Goal: Transaction & Acquisition: Purchase product/service

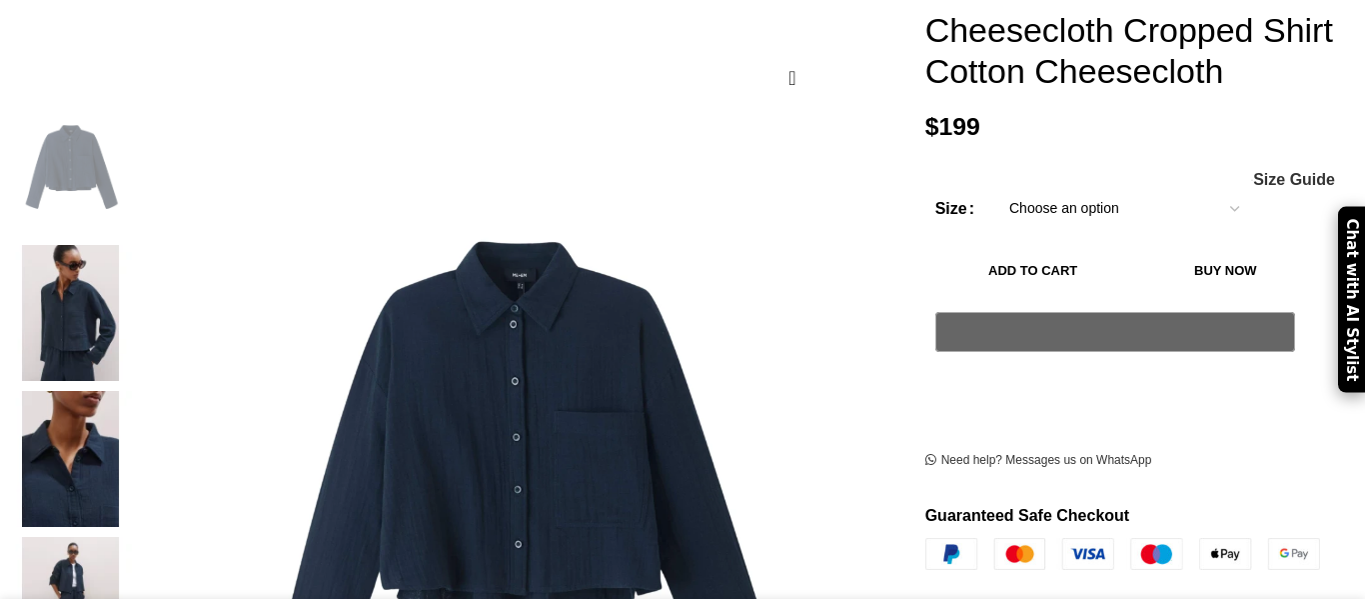
click at [132, 260] on img at bounding box center [71, 313] width 122 height 136
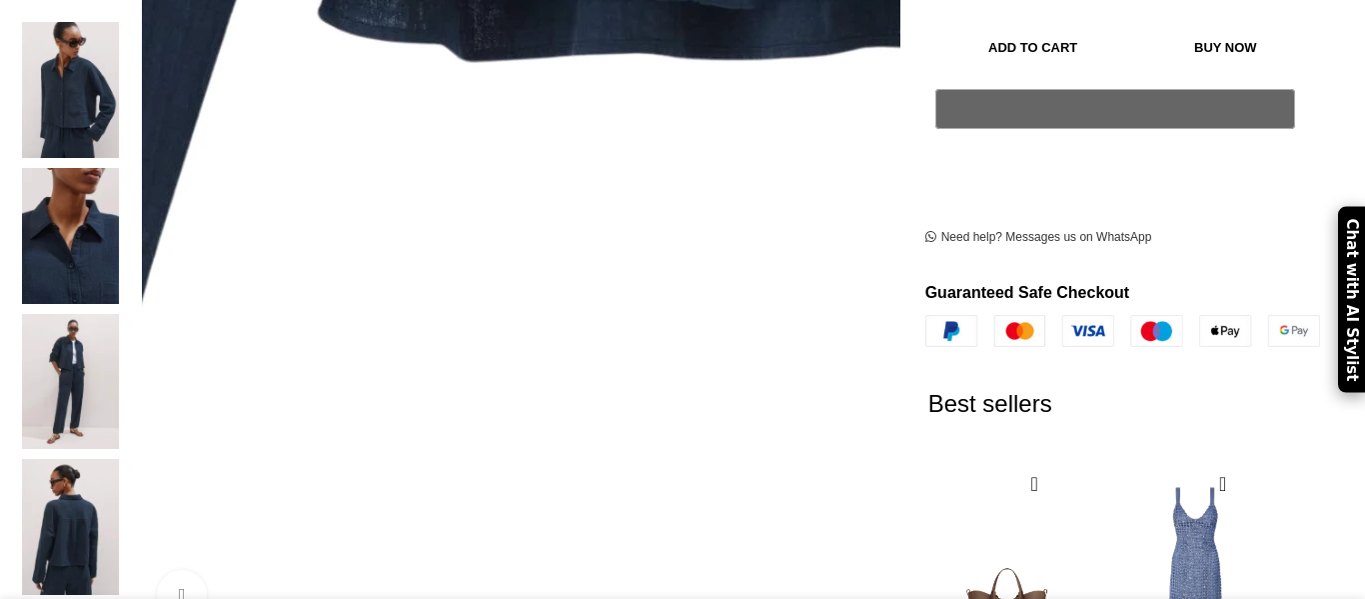
scroll to position [569, 0]
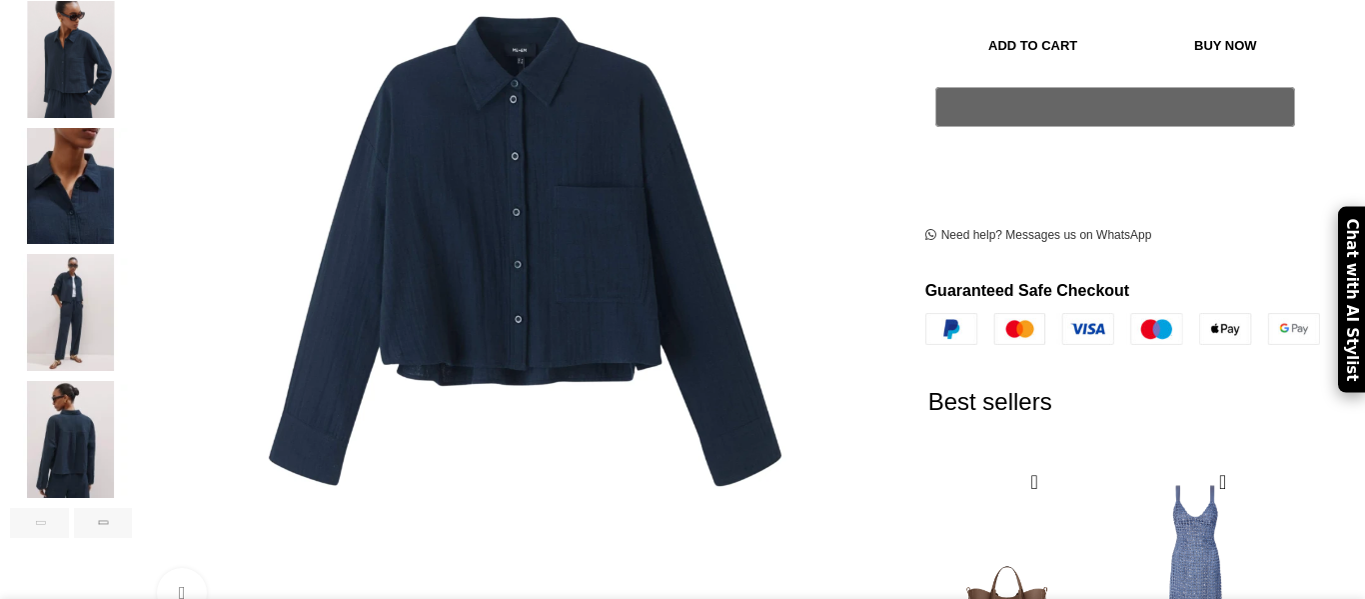
click at [132, 400] on img "5 / 10" at bounding box center [71, 439] width 122 height 117
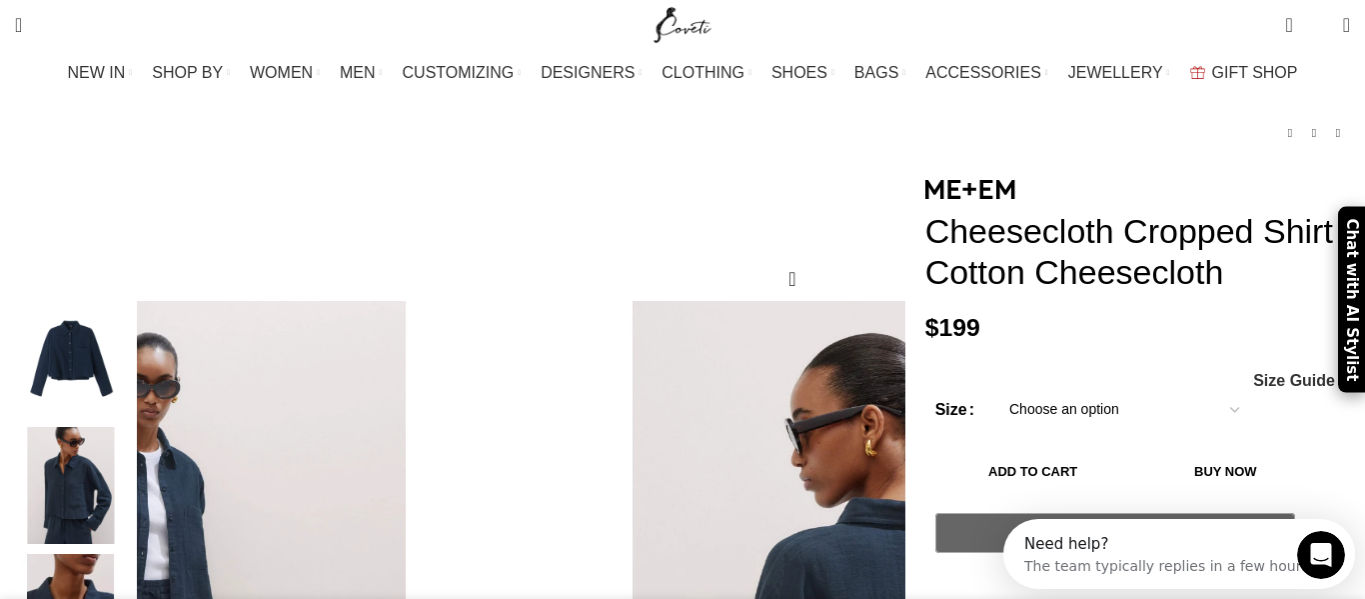
scroll to position [0, 0]
click at [1059, 420] on select "Choose an option 4UK 6UK 8 [GEOGRAPHIC_DATA] 10 [GEOGRAPHIC_DATA] 12 [GEOGRAPHI…" at bounding box center [1125, 410] width 260 height 42
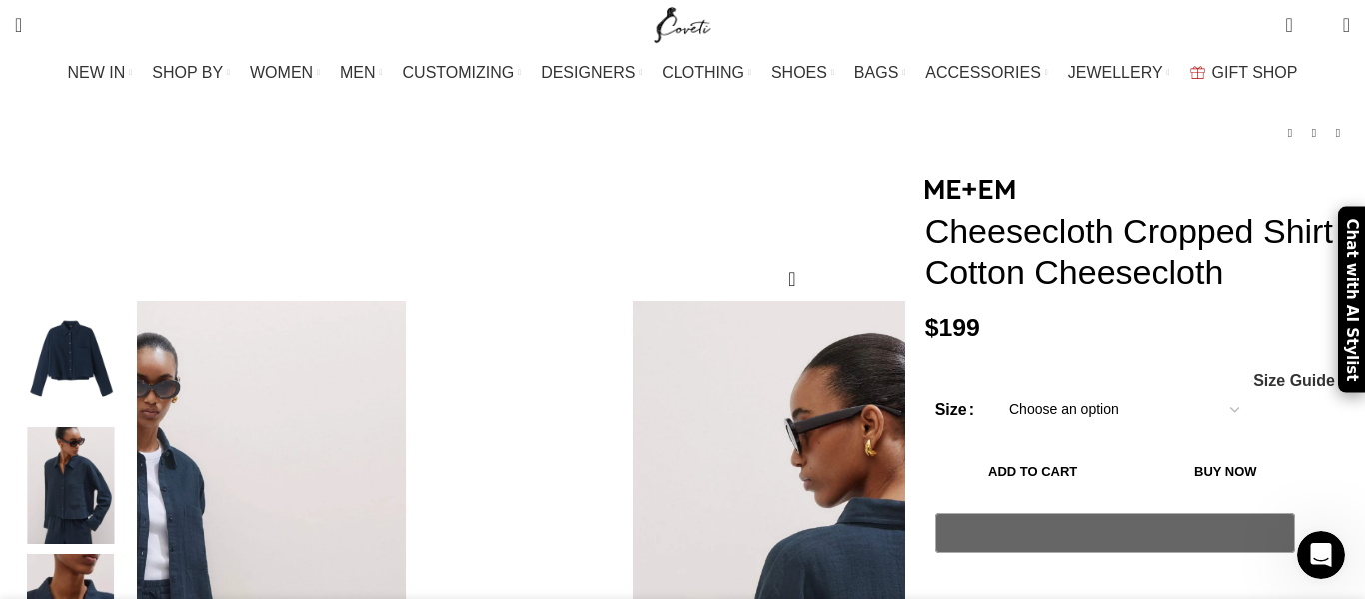
scroll to position [0, 632]
click at [995, 394] on select "Choose an option 4UK 6UK 8 [GEOGRAPHIC_DATA] 10 [GEOGRAPHIC_DATA] 12 [GEOGRAPHI…" at bounding box center [1125, 410] width 260 height 42
select select "10-[GEOGRAPHIC_DATA]"
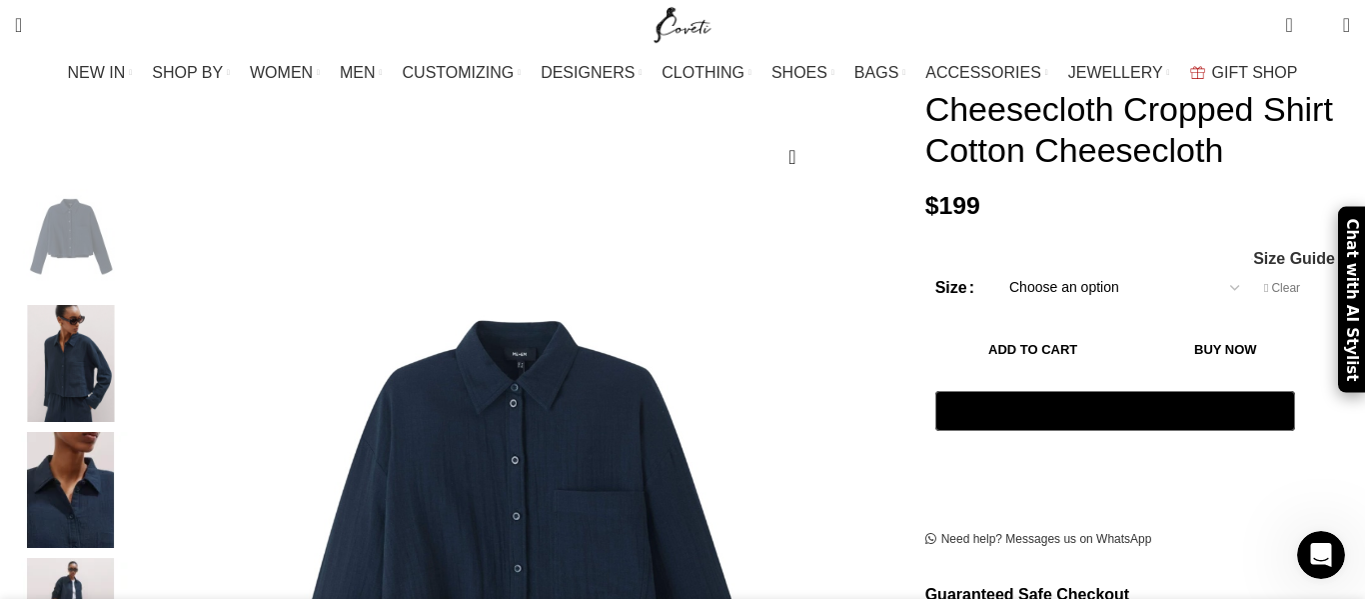
scroll to position [268, 0]
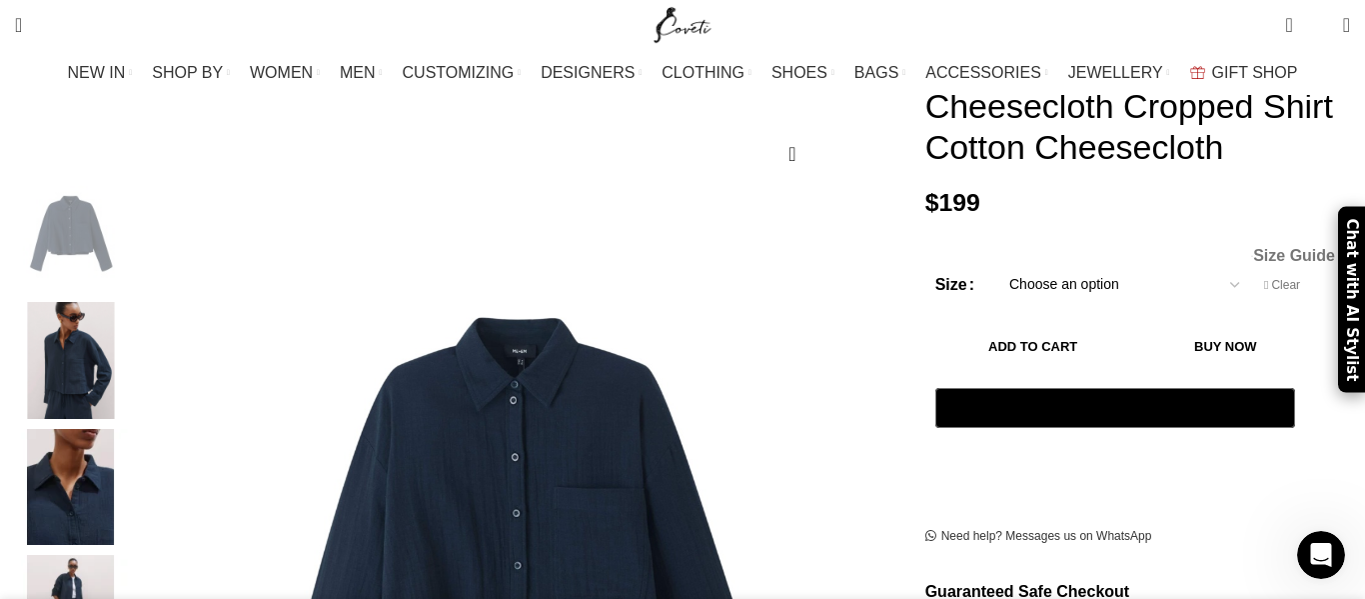
click at [1254, 263] on span "Size Guide" at bounding box center [1295, 256] width 82 height 16
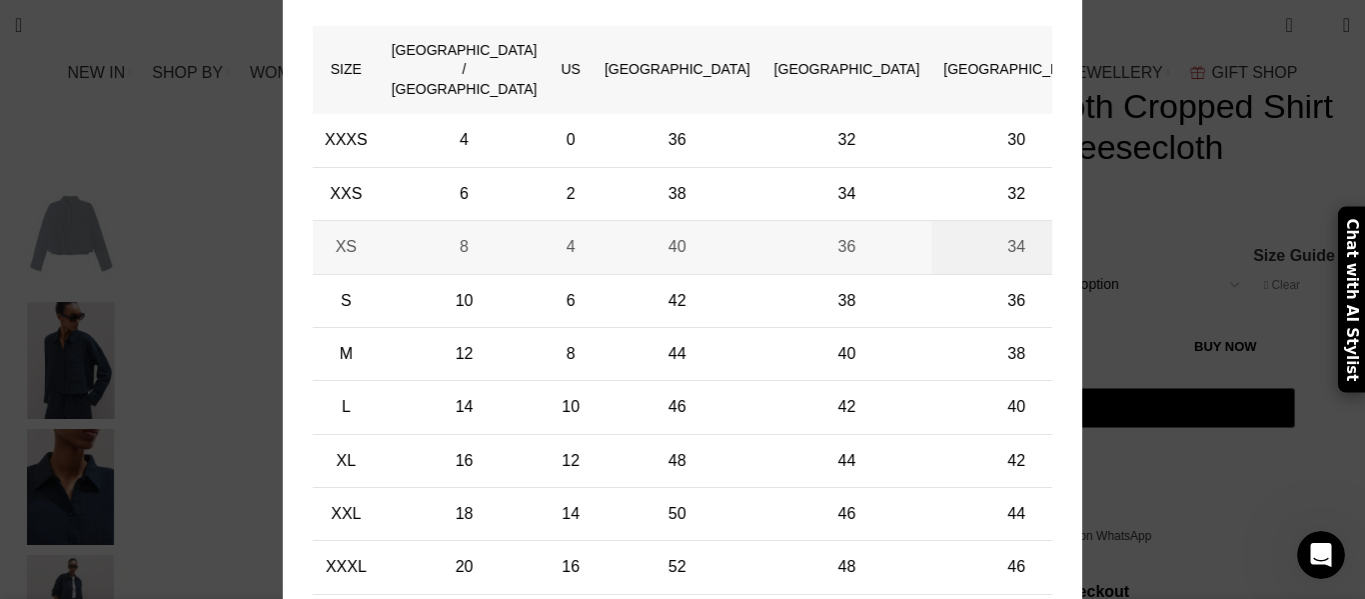
scroll to position [0, 1053]
click at [1195, 135] on div "× Women's clothing size guide Women Clothing Size Guide Women's clothing size g…" at bounding box center [682, 165] width 1335 height 1020
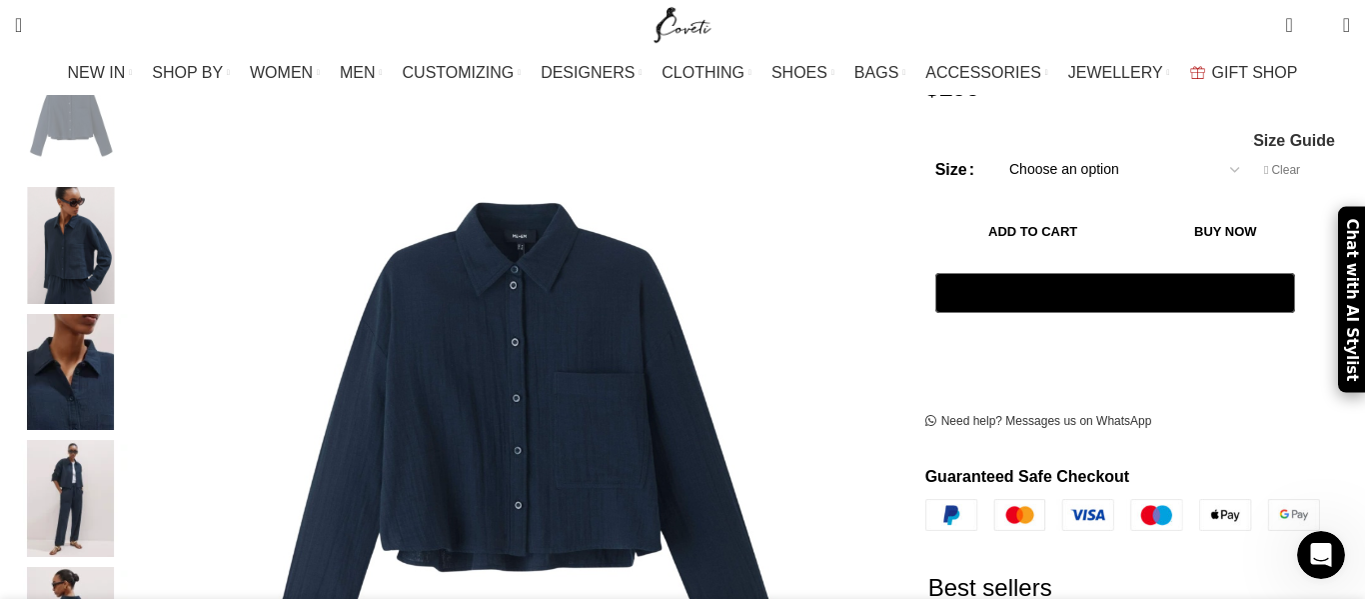
scroll to position [404, 0]
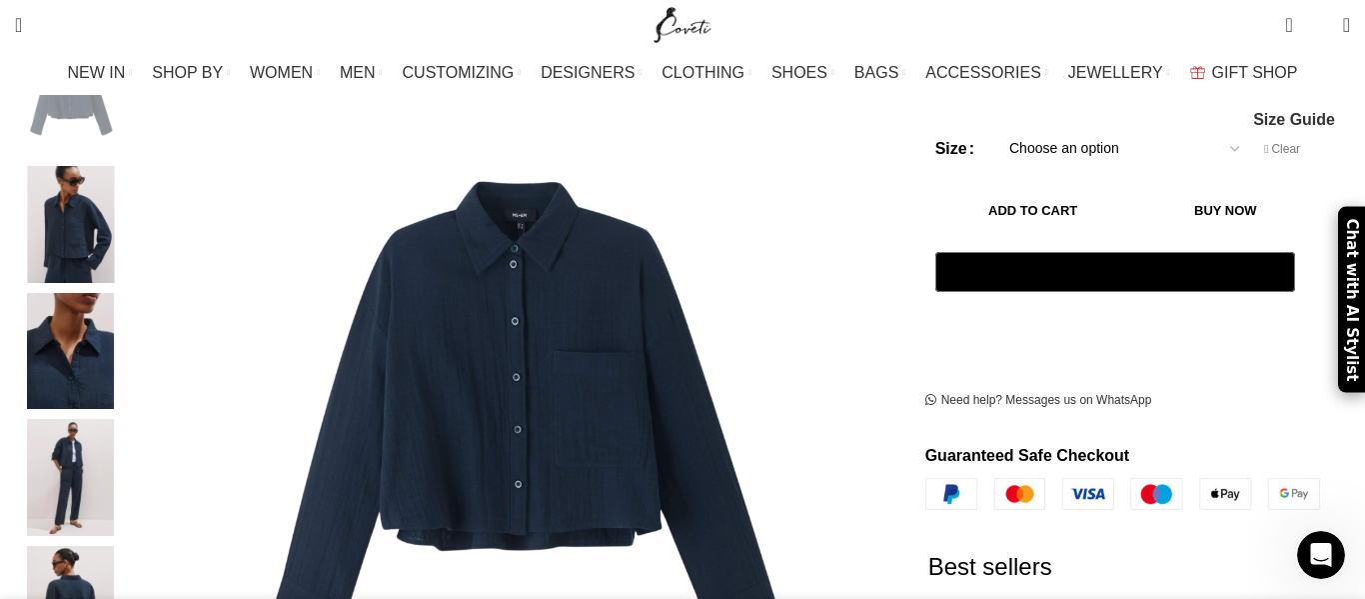
click at [132, 419] on img "4 / 10" at bounding box center [71, 477] width 122 height 117
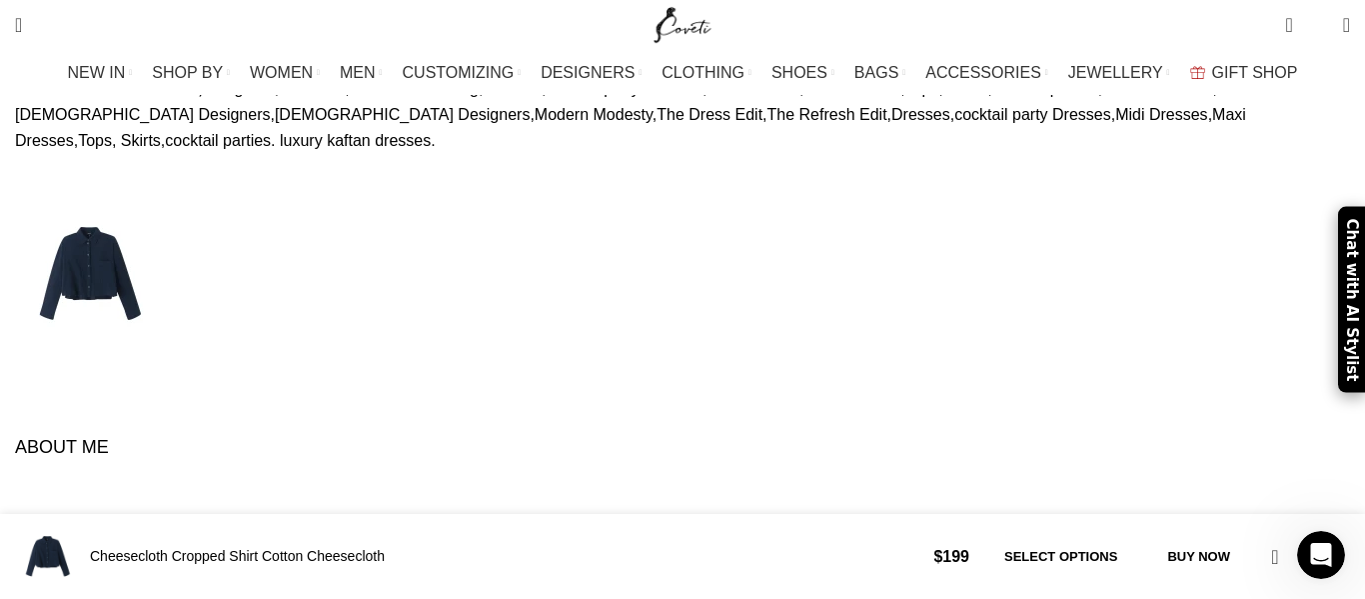
scroll to position [0, 0]
